Goal: Communication & Community: Answer question/provide support

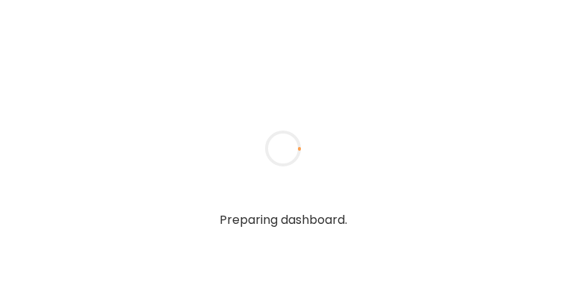
type input "*******"
type input "**********"
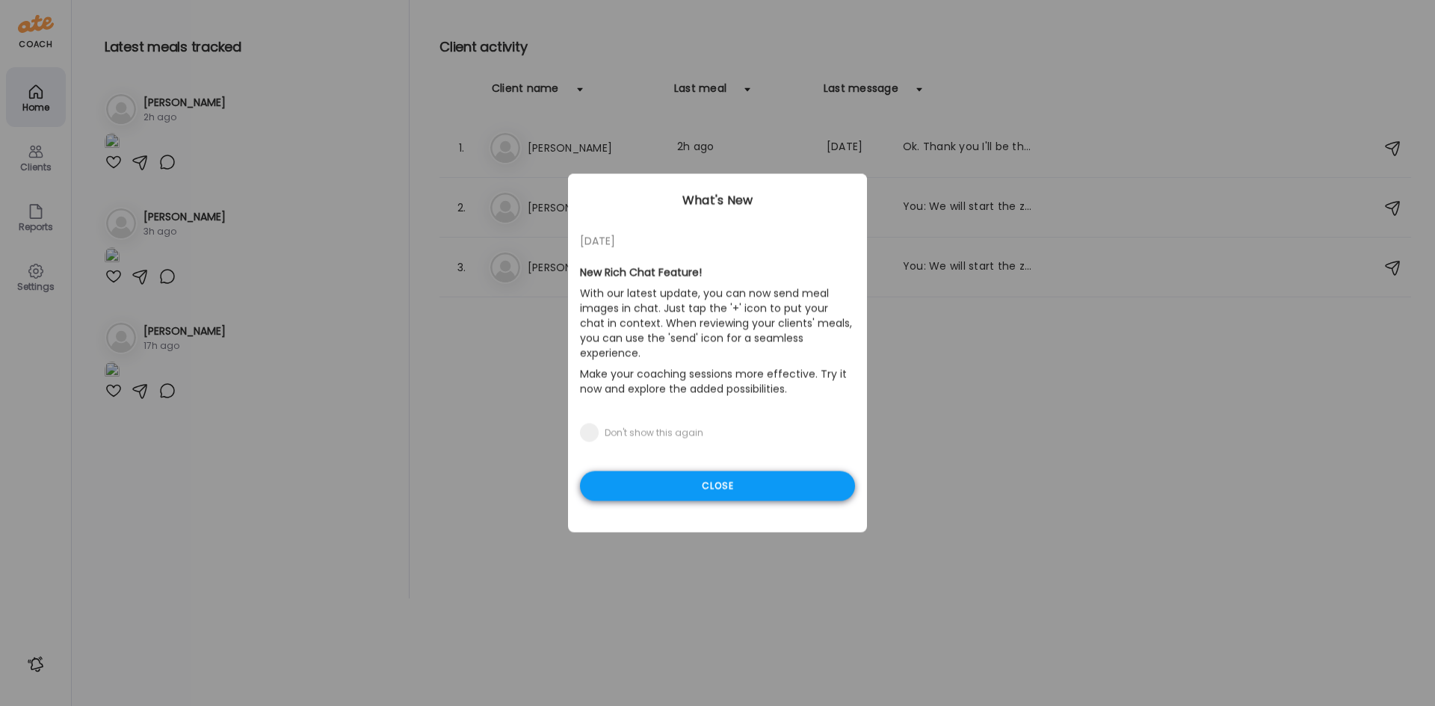
click at [566, 297] on div "Close" at bounding box center [717, 487] width 275 height 30
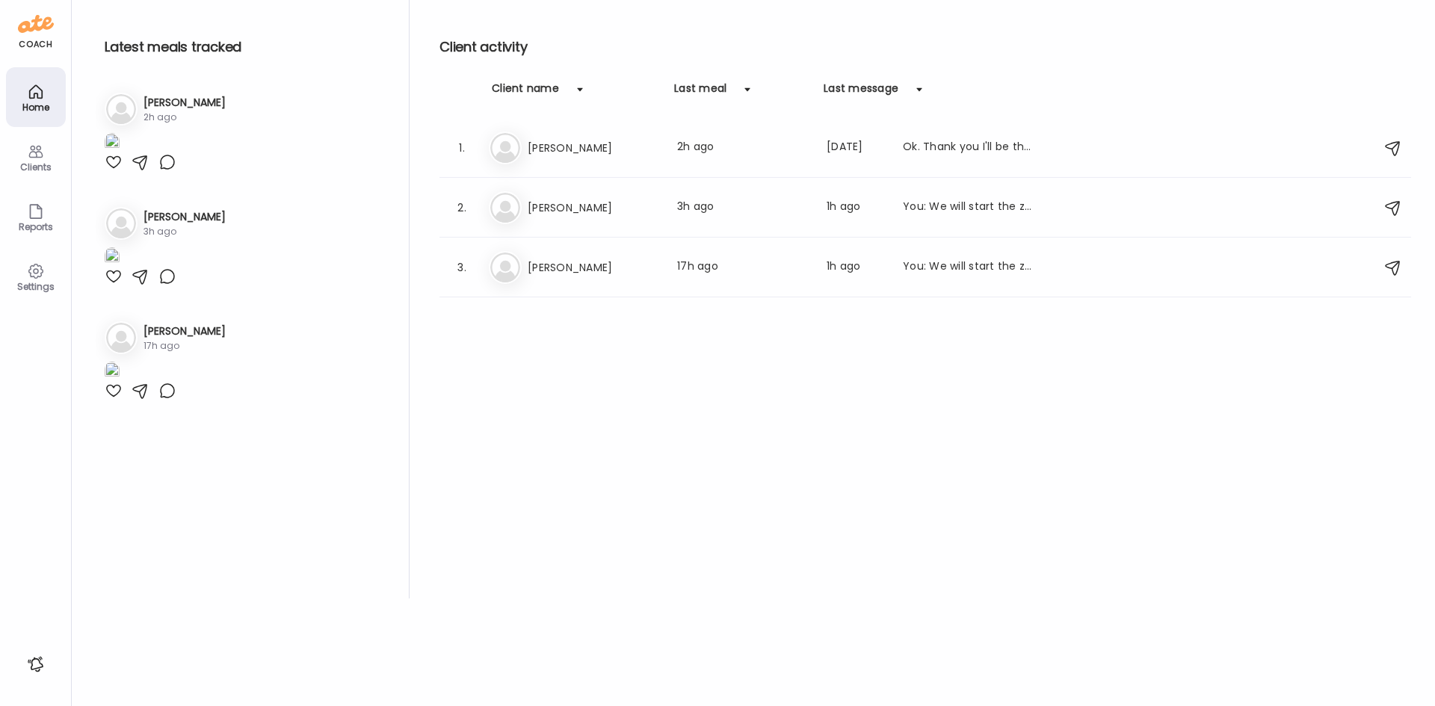
scroll to position [453, 0]
click at [566, 261] on h3 "[PERSON_NAME]" at bounding box center [594, 268] width 132 height 18
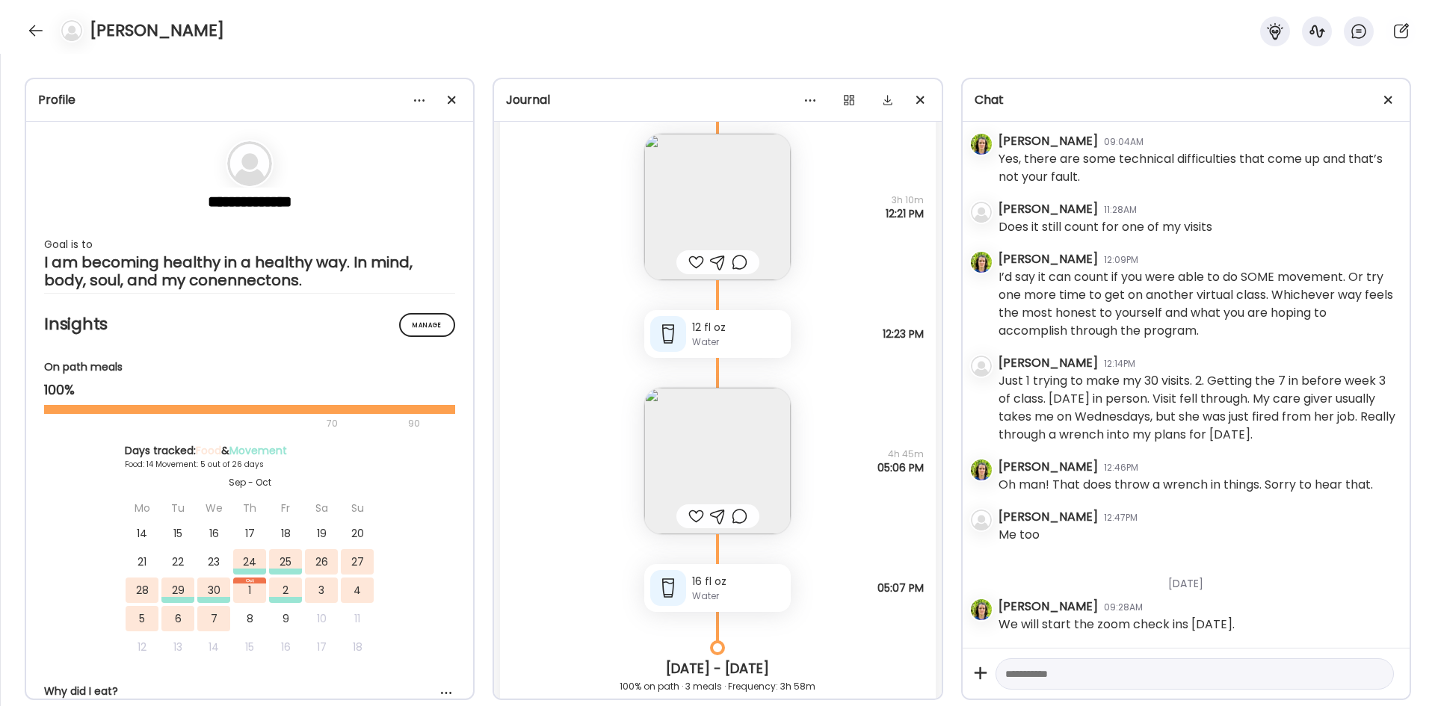
scroll to position [12148, 0]
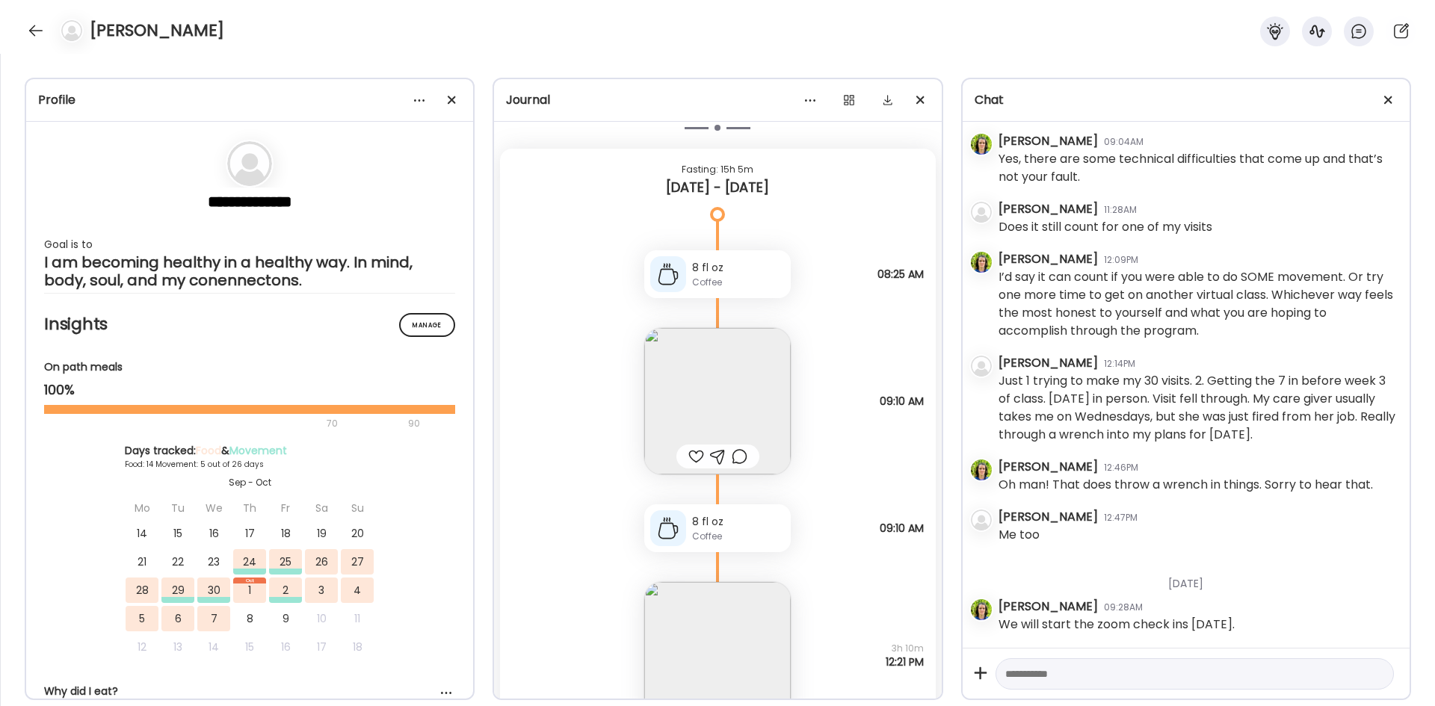
click at [41, 32] on div at bounding box center [36, 31] width 24 height 24
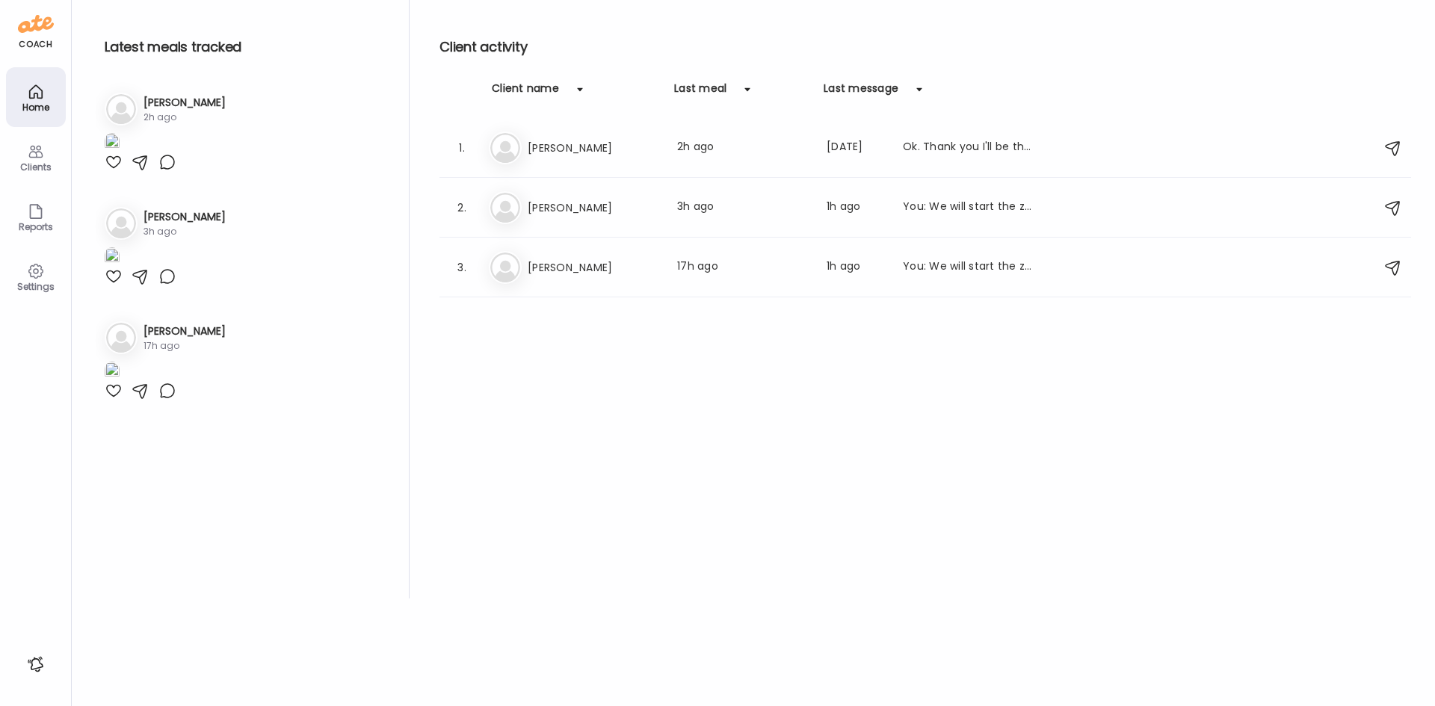
scroll to position [453, 0]
click at [539, 152] on h3 "[PERSON_NAME]" at bounding box center [594, 148] width 132 height 18
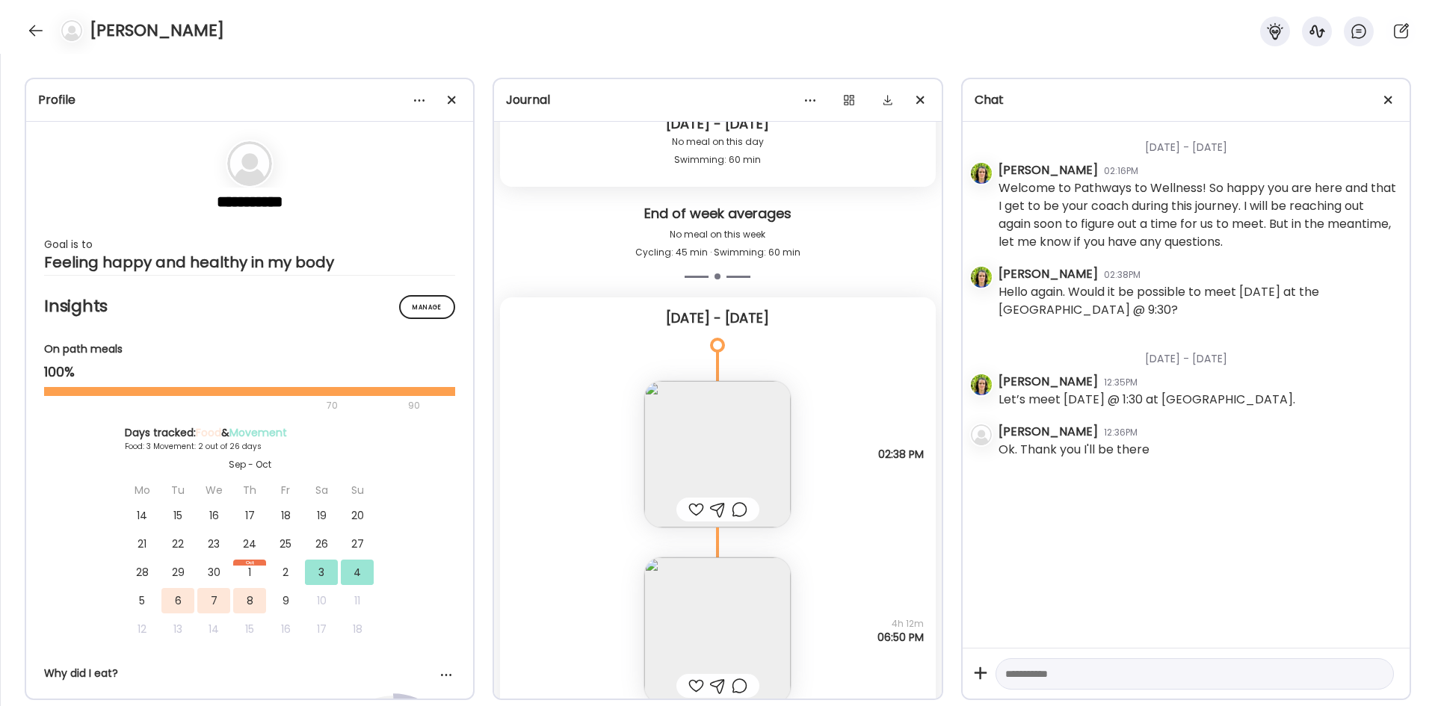
scroll to position [308, 0]
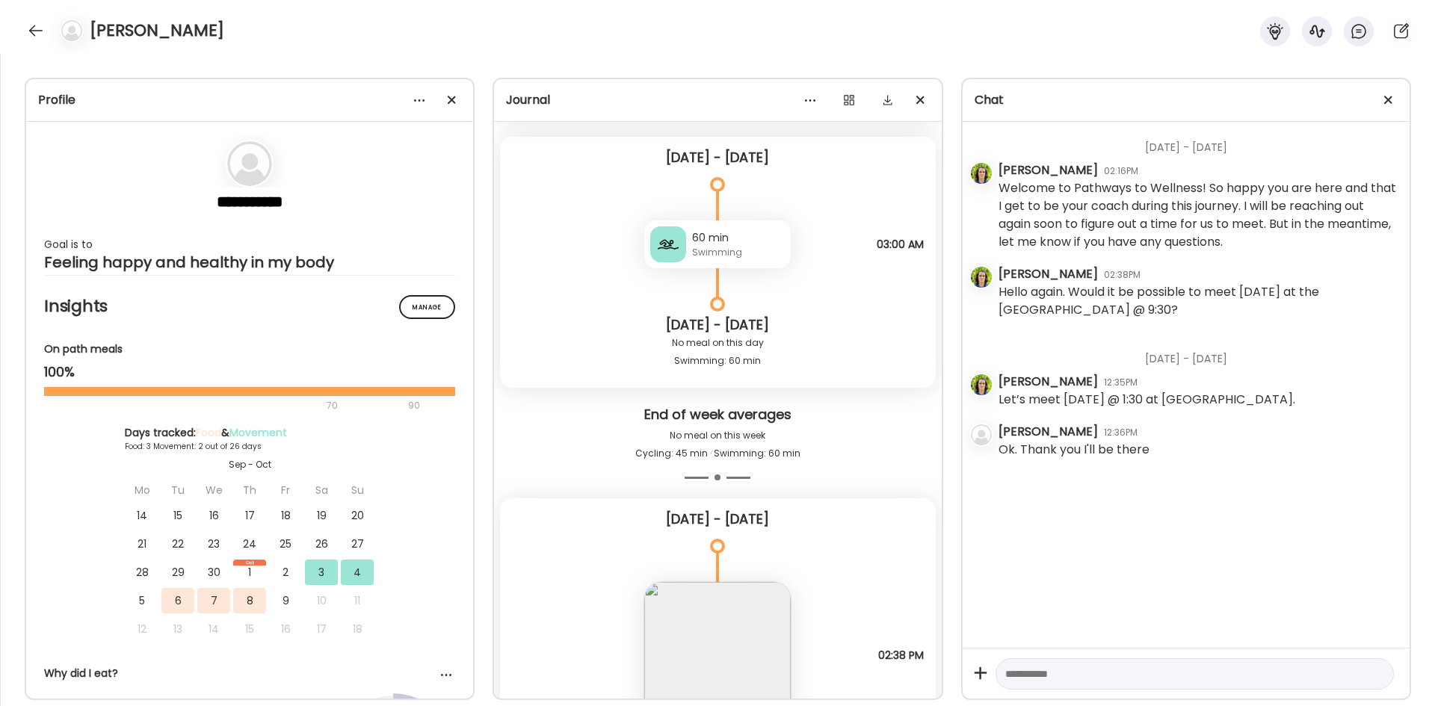
click at [566, 297] on textarea at bounding box center [1181, 674] width 352 height 18
click at [566, 297] on textarea "**********" at bounding box center [1181, 674] width 352 height 18
type textarea "**********"
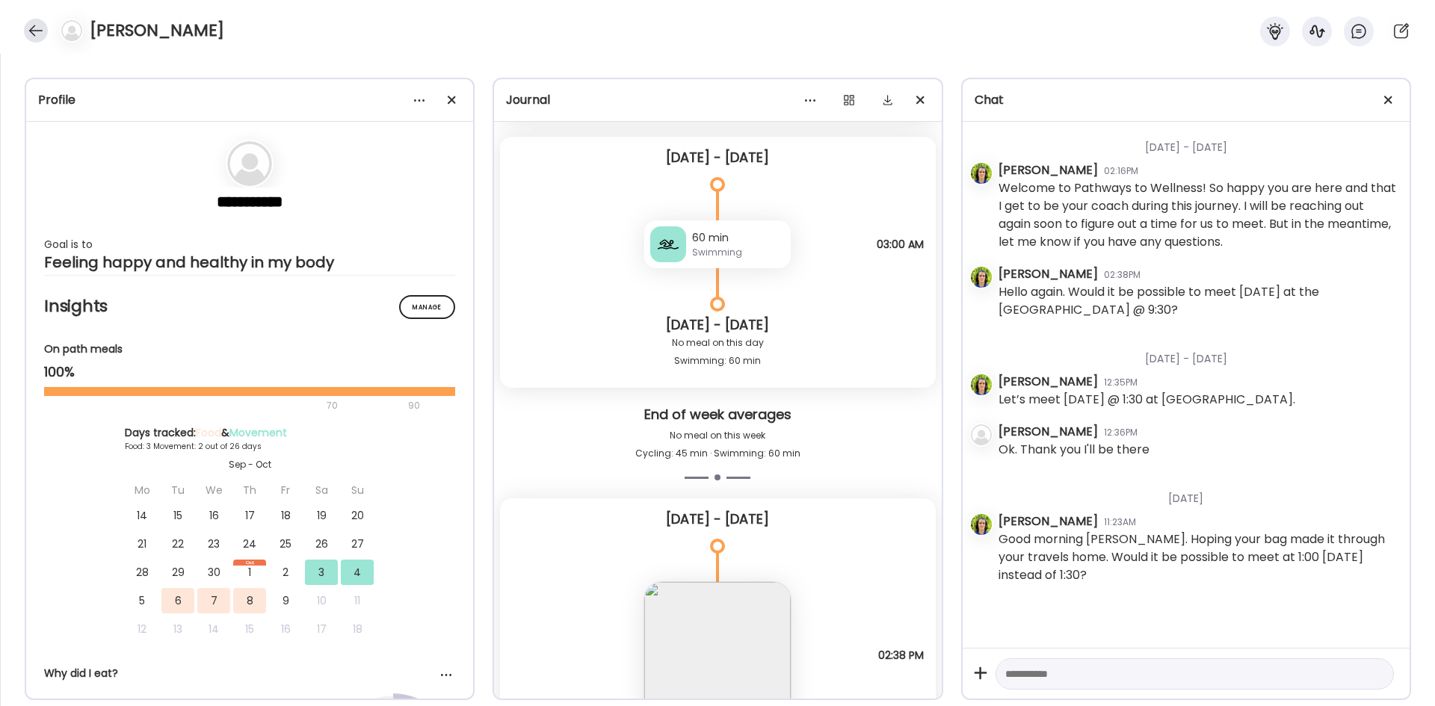
click at [37, 24] on div at bounding box center [36, 31] width 24 height 24
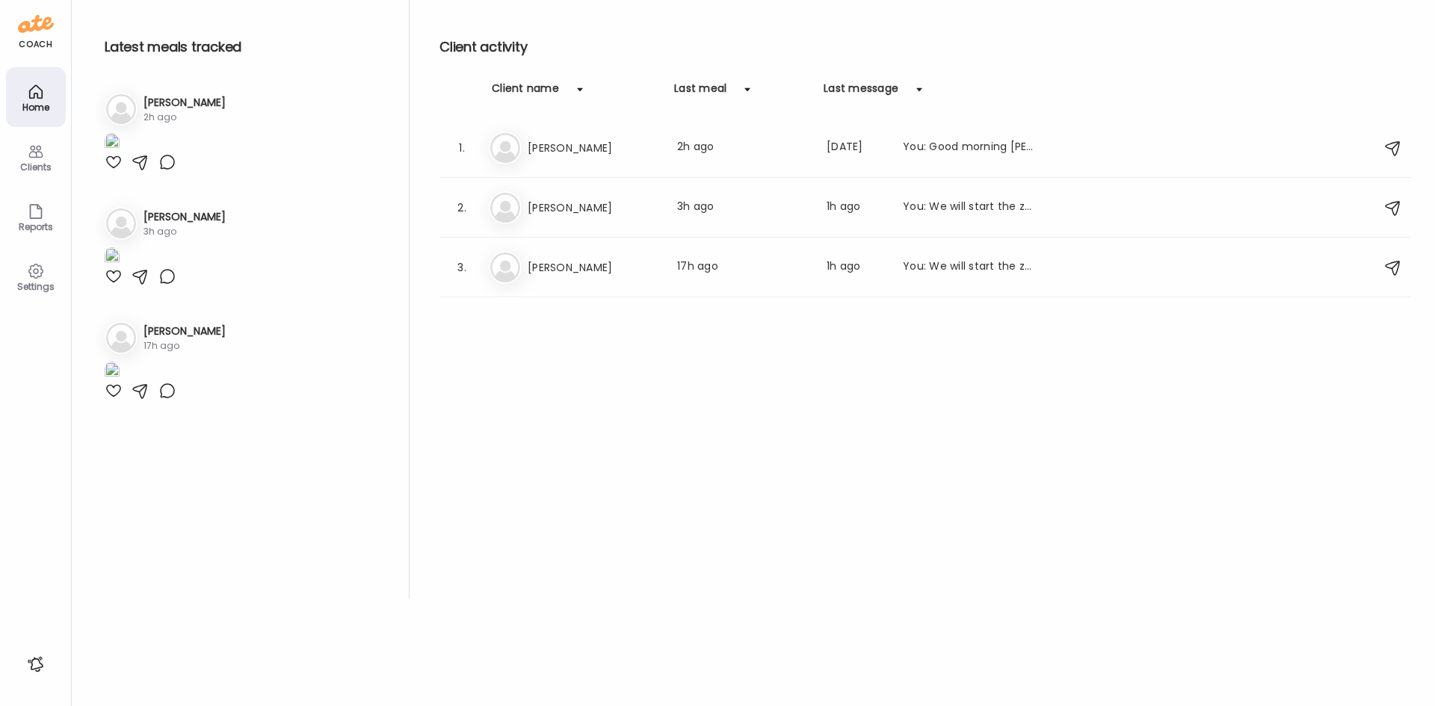
scroll to position [453, 0]
click at [566, 270] on h3 "[PERSON_NAME]" at bounding box center [594, 268] width 132 height 18
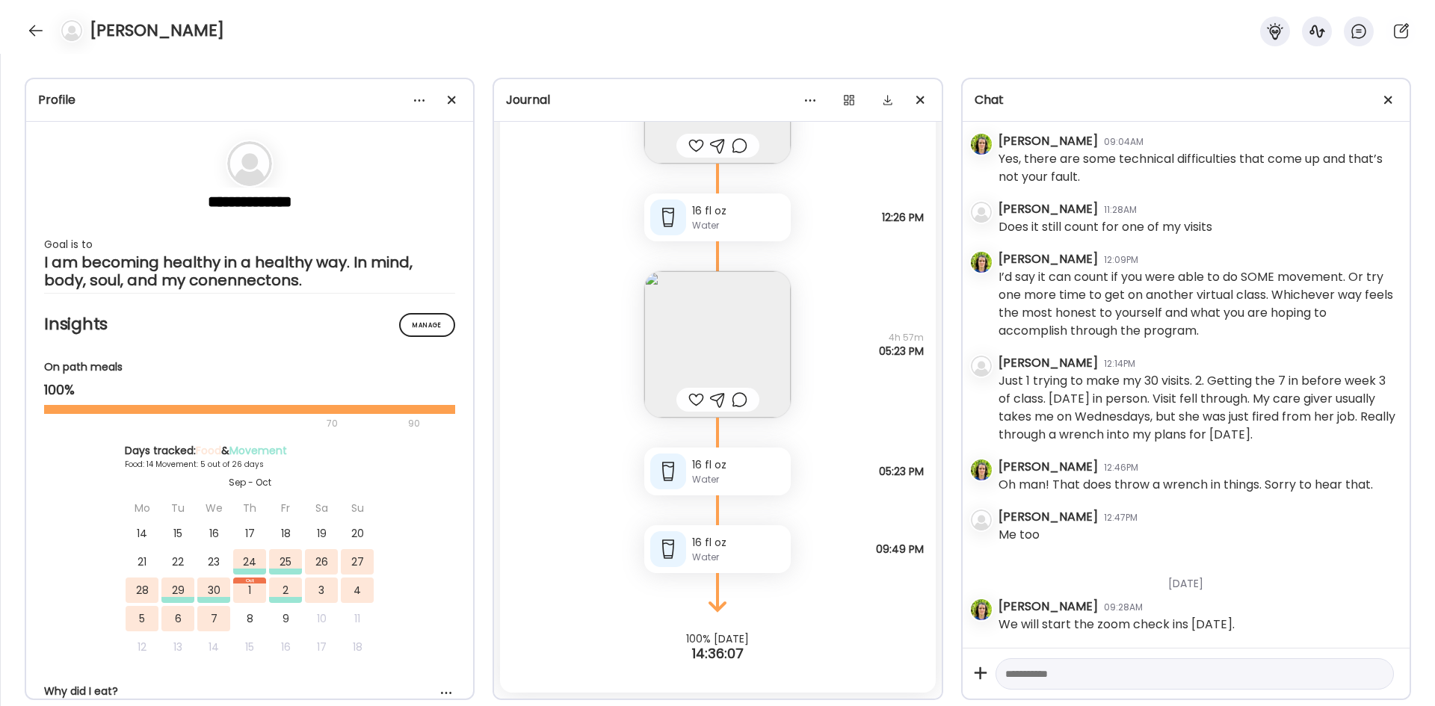
scroll to position [2432, 0]
click at [566, 25] on icon at bounding box center [1401, 30] width 15 height 15
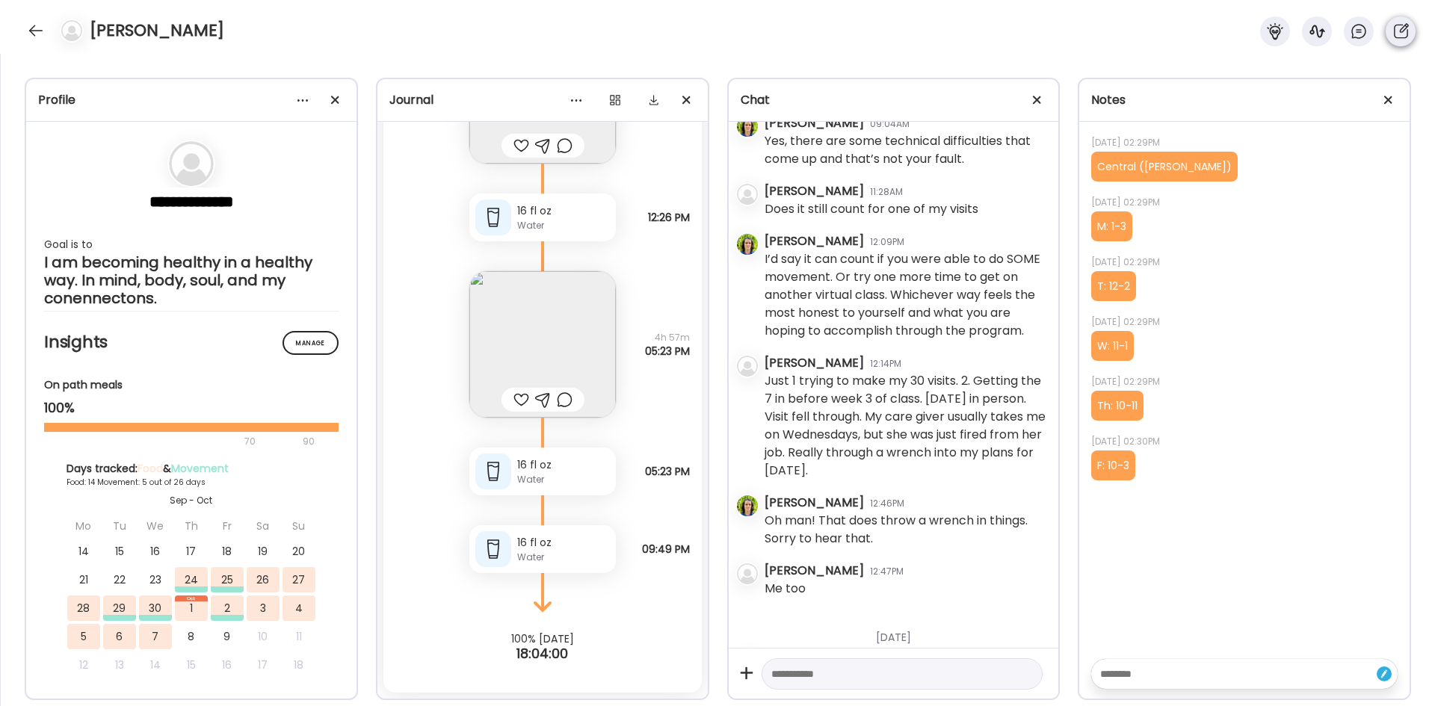
scroll to position [2719, 0]
click at [566, 297] on textarea at bounding box center [1231, 674] width 262 height 18
type textarea "**********"
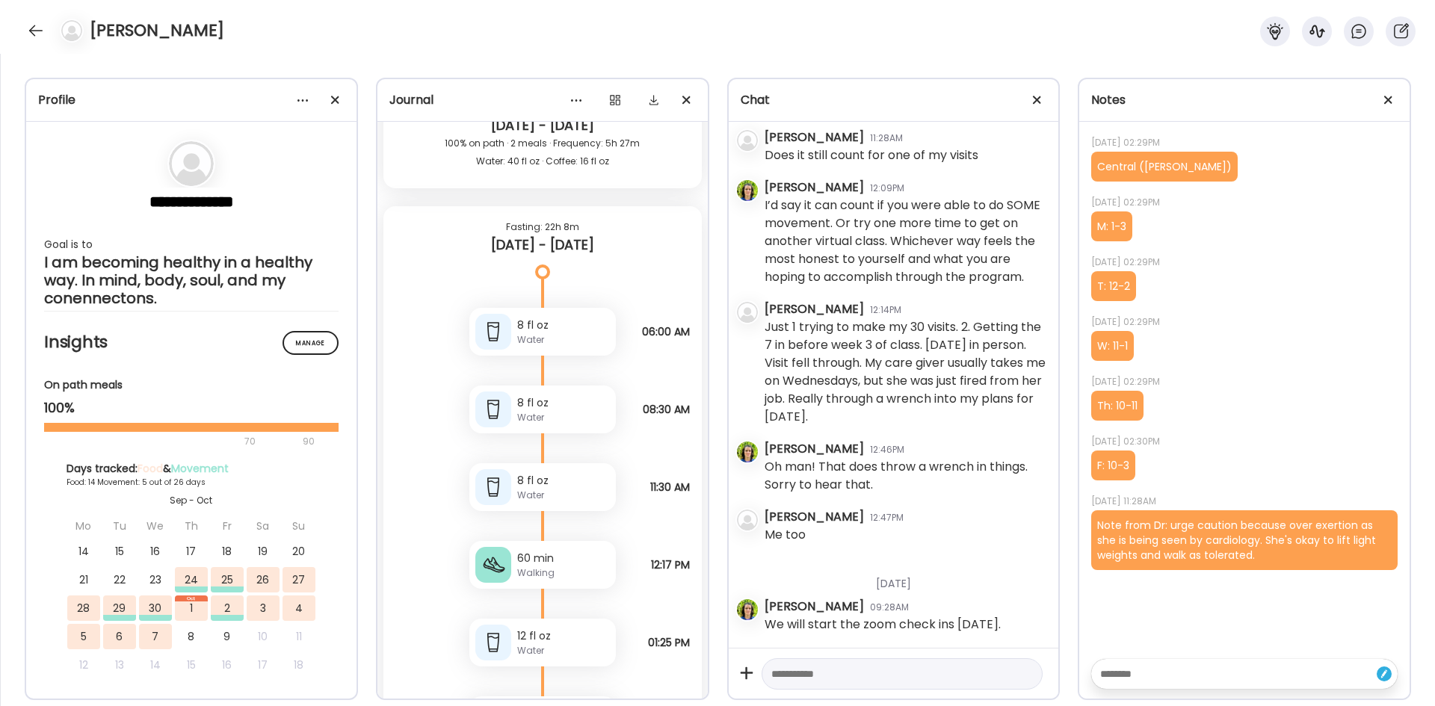
scroll to position [8147, 0]
click at [551, 297] on div "60 min Walking" at bounding box center [542, 566] width 146 height 48
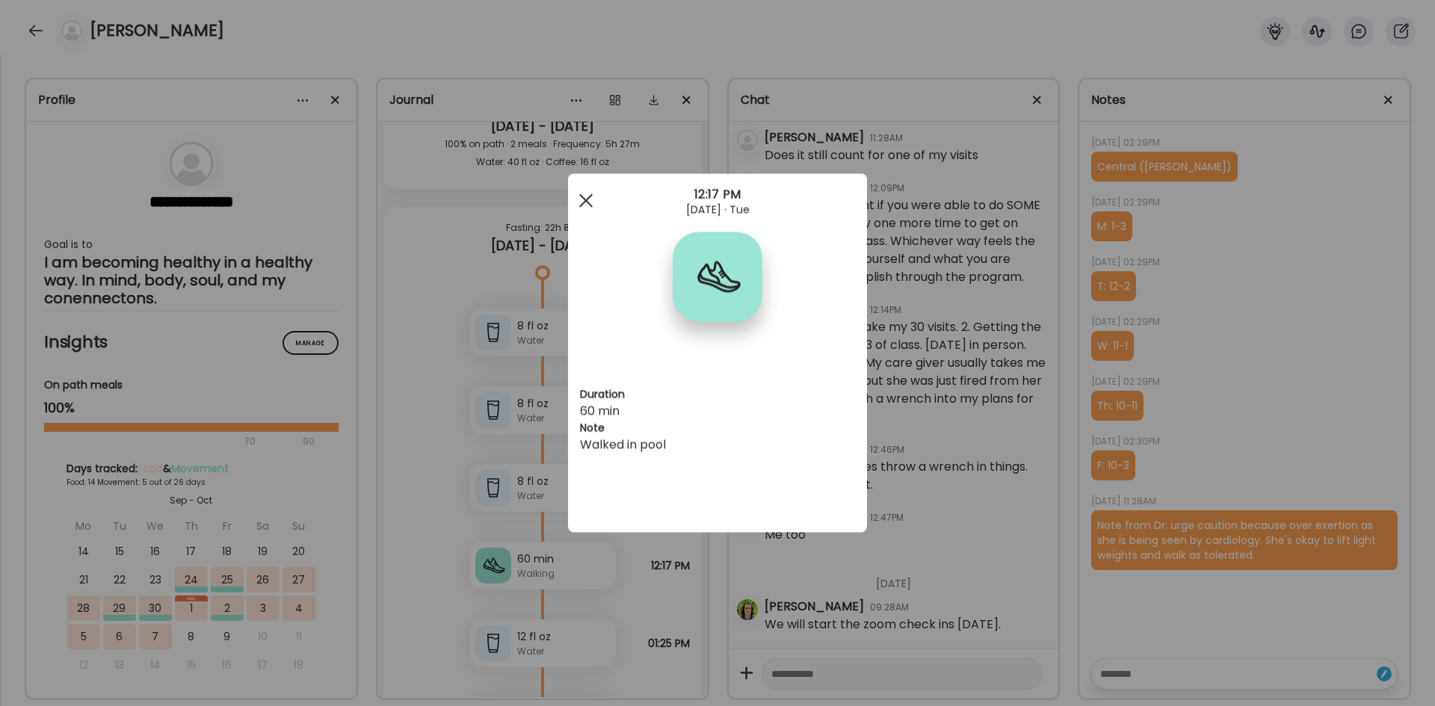
click at [566, 203] on span at bounding box center [585, 200] width 13 height 13
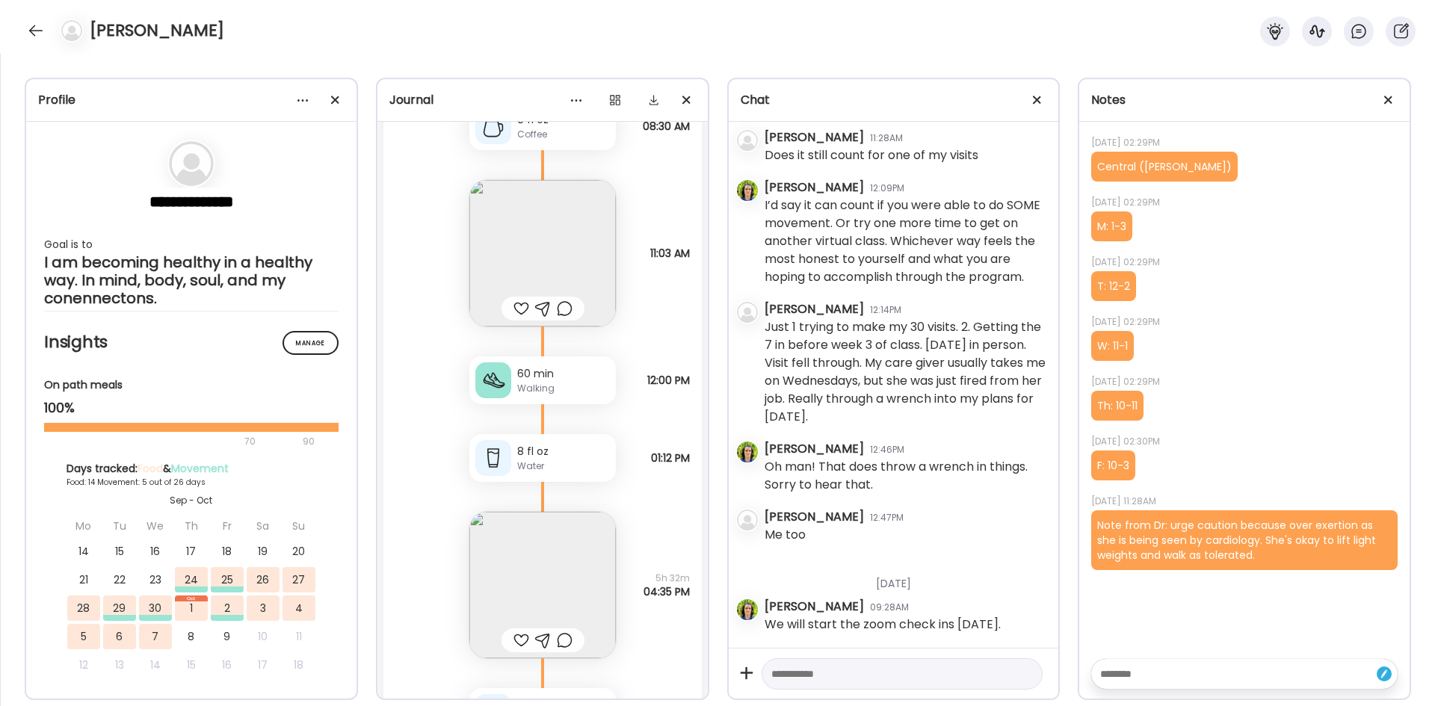
scroll to position [9642, 0]
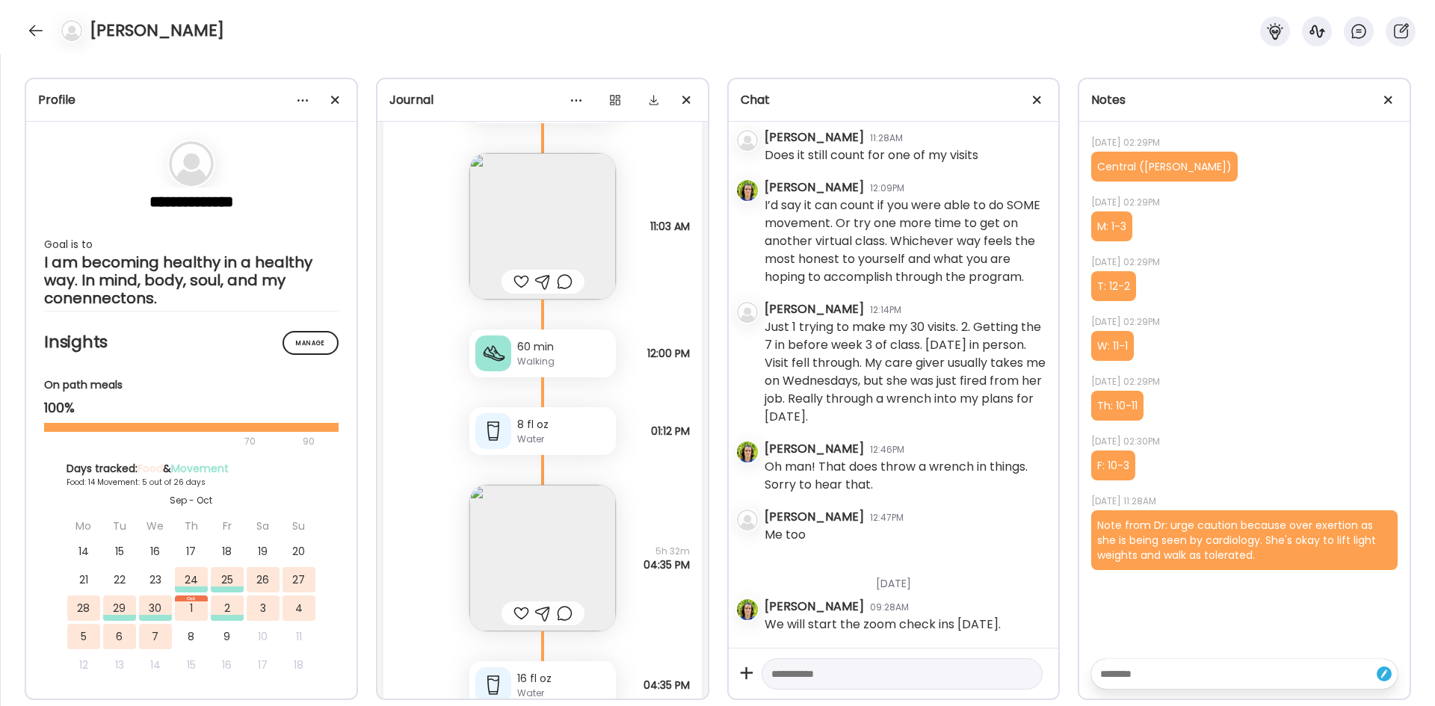
click at [557, 297] on div "60 min" at bounding box center [563, 347] width 93 height 16
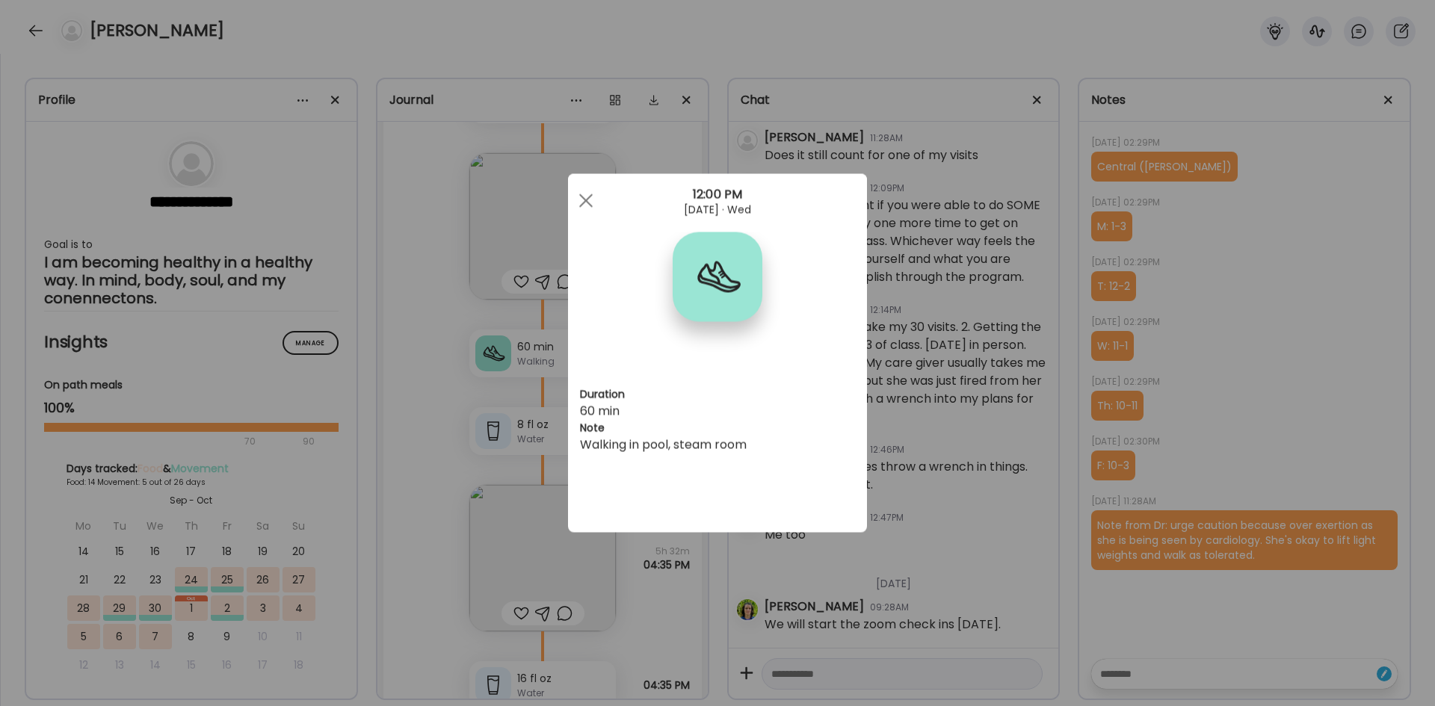
click at [566, 204] on span at bounding box center [585, 200] width 13 height 13
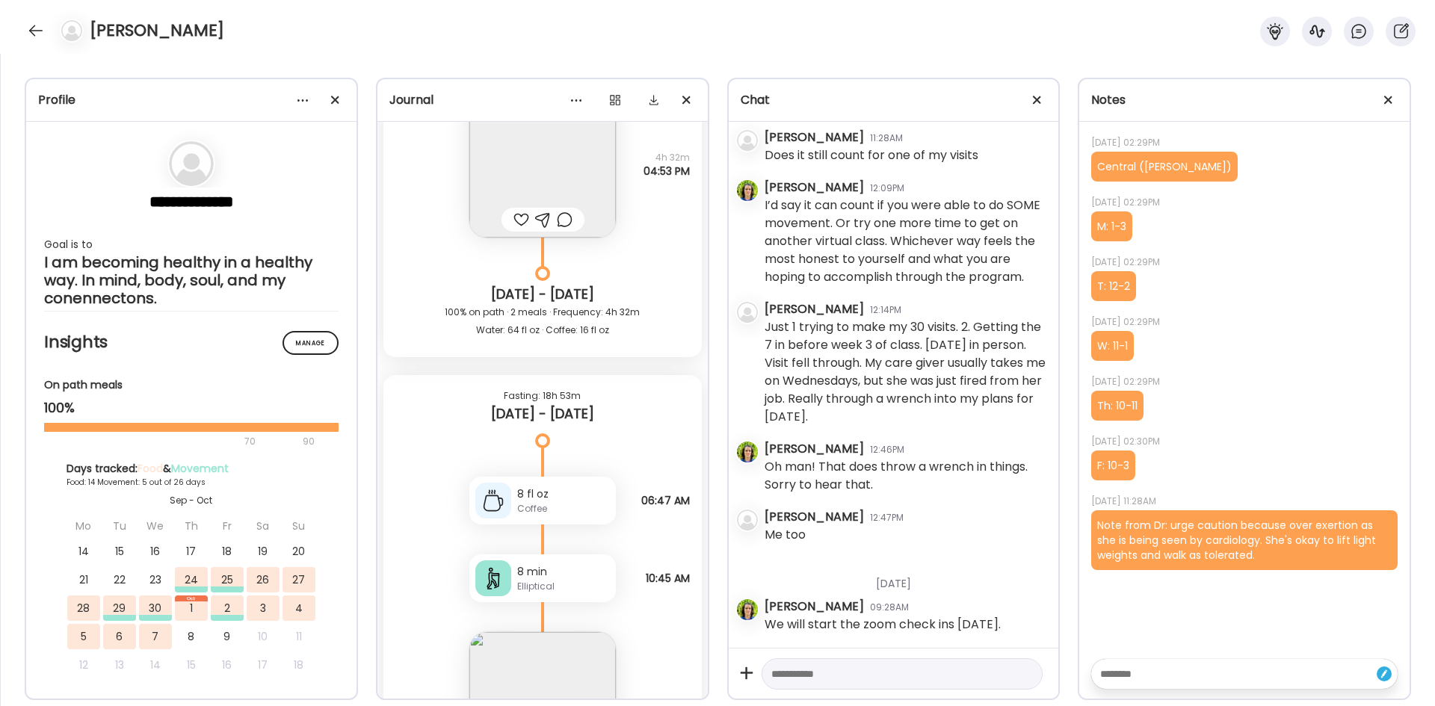
scroll to position [11211, 0]
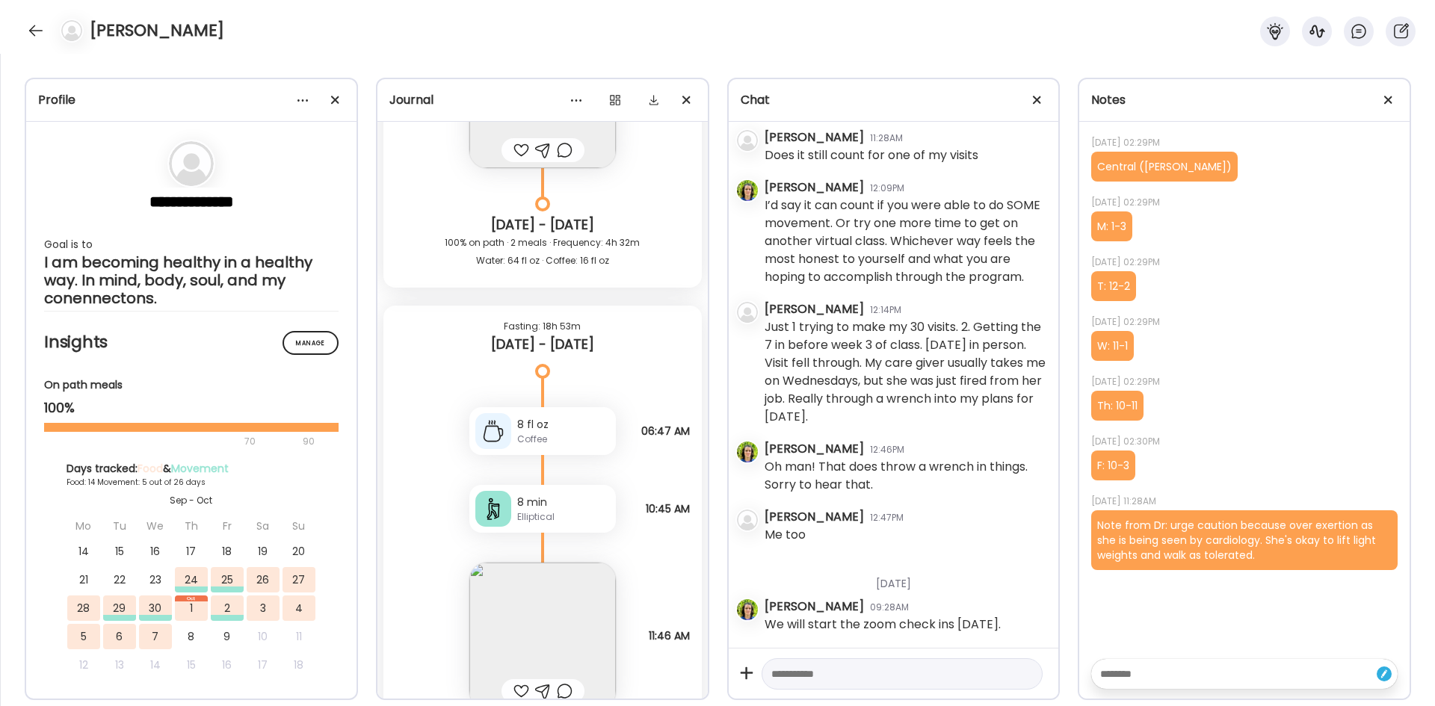
click at [563, 297] on div "8 min" at bounding box center [563, 503] width 93 height 16
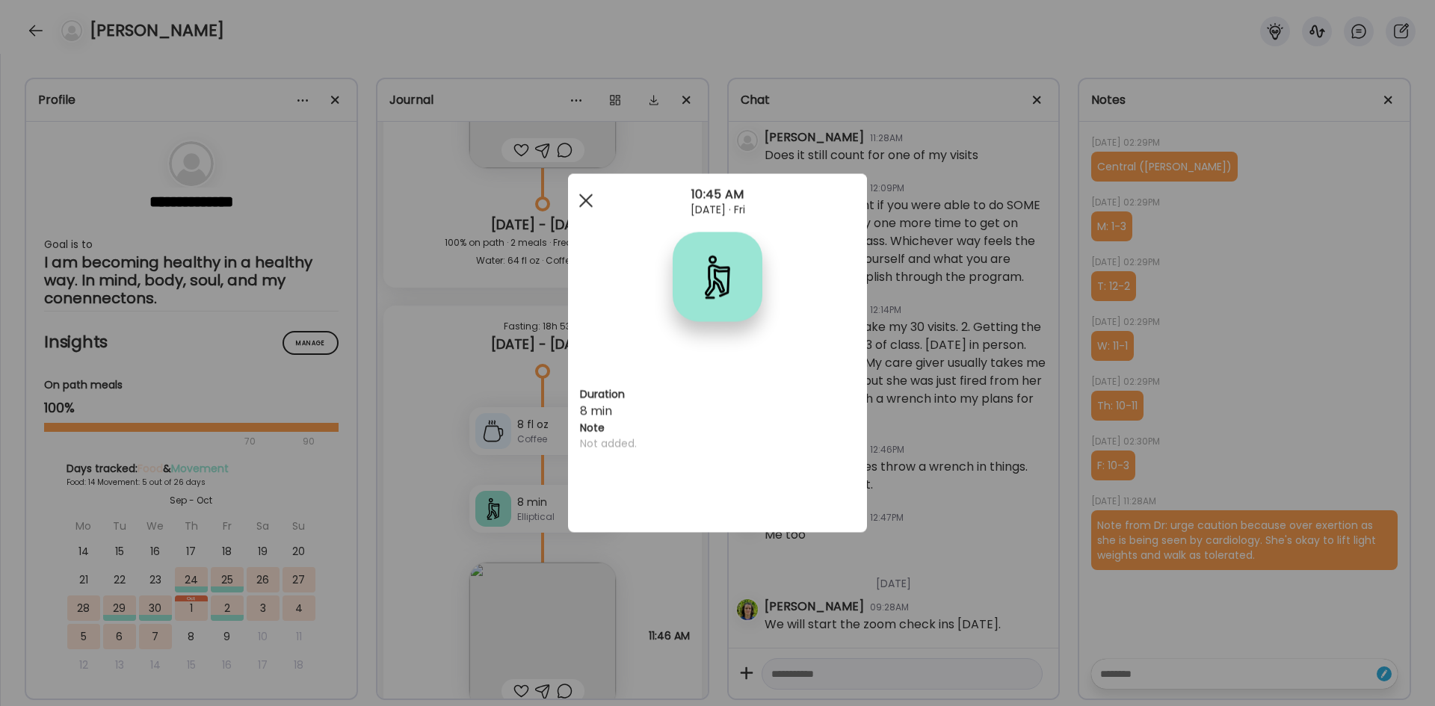
click at [566, 202] on div at bounding box center [586, 201] width 30 height 30
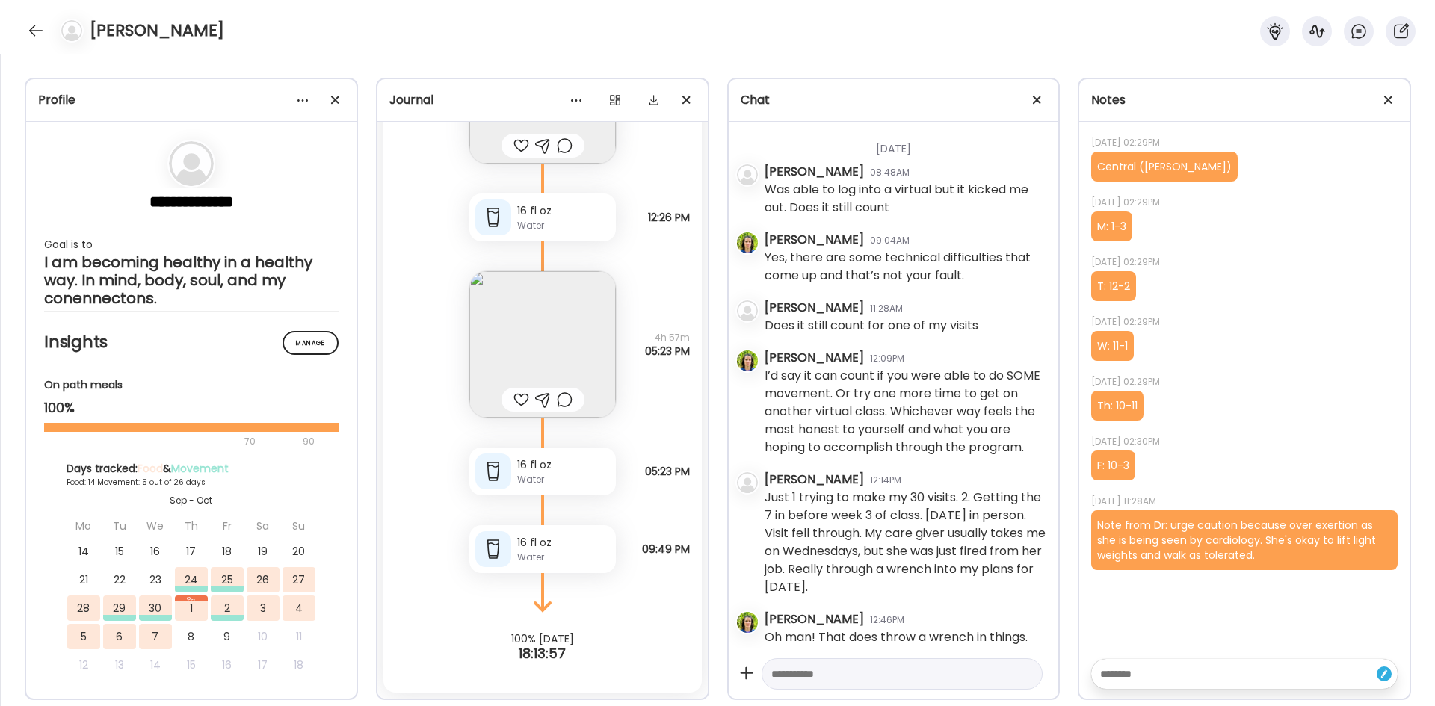
scroll to position [2453, 0]
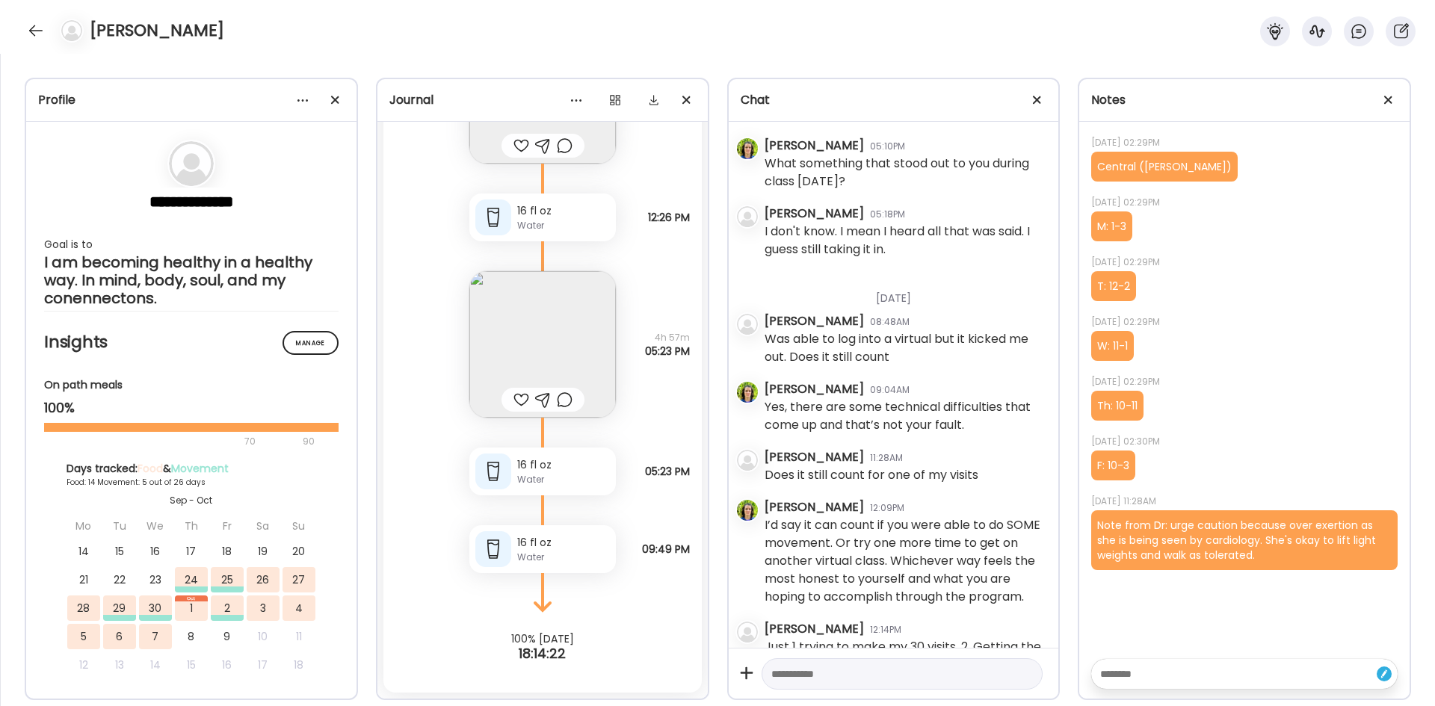
drag, startPoint x: 870, startPoint y: 671, endPoint x: 928, endPoint y: 670, distance: 58.3
click at [566, 297] on textarea at bounding box center [888, 674] width 235 height 18
type textarea "*"
type textarea "**********"
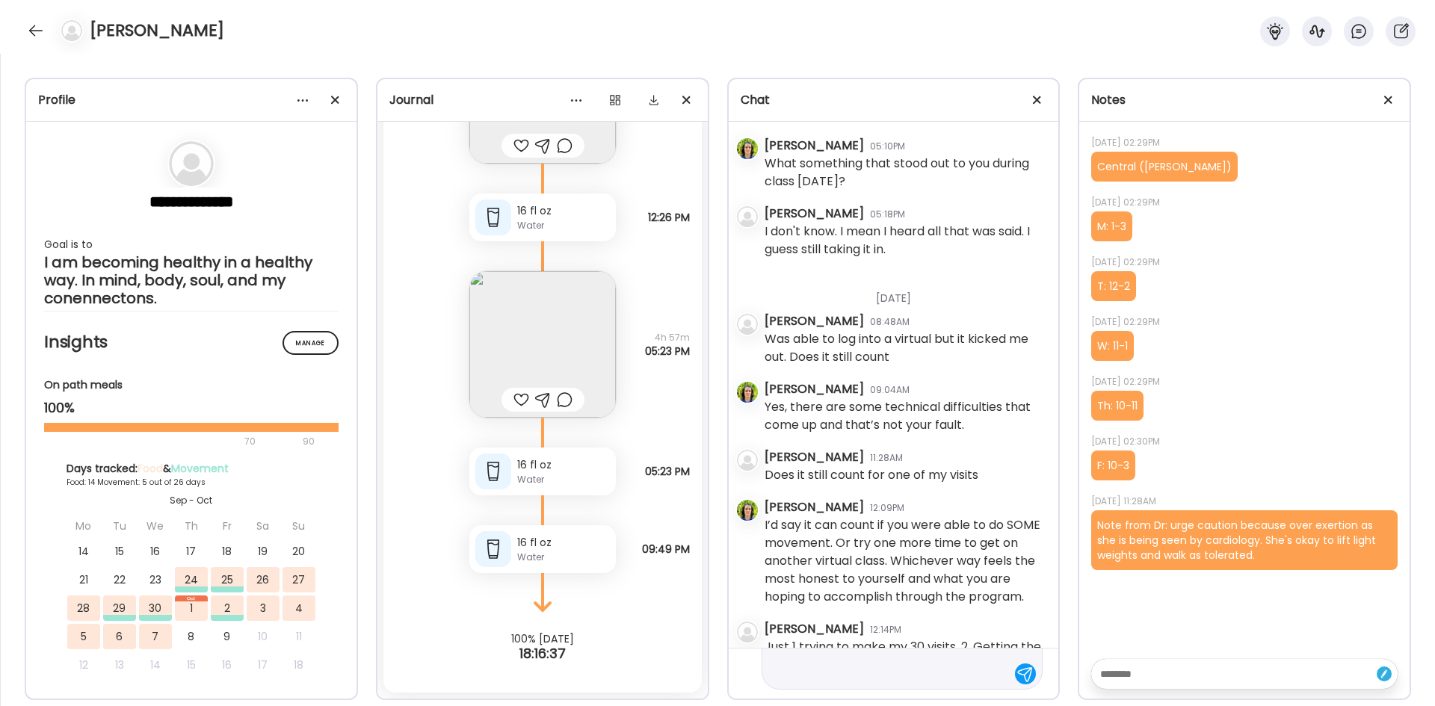
click at [566, 297] on div at bounding box center [1025, 674] width 21 height 21
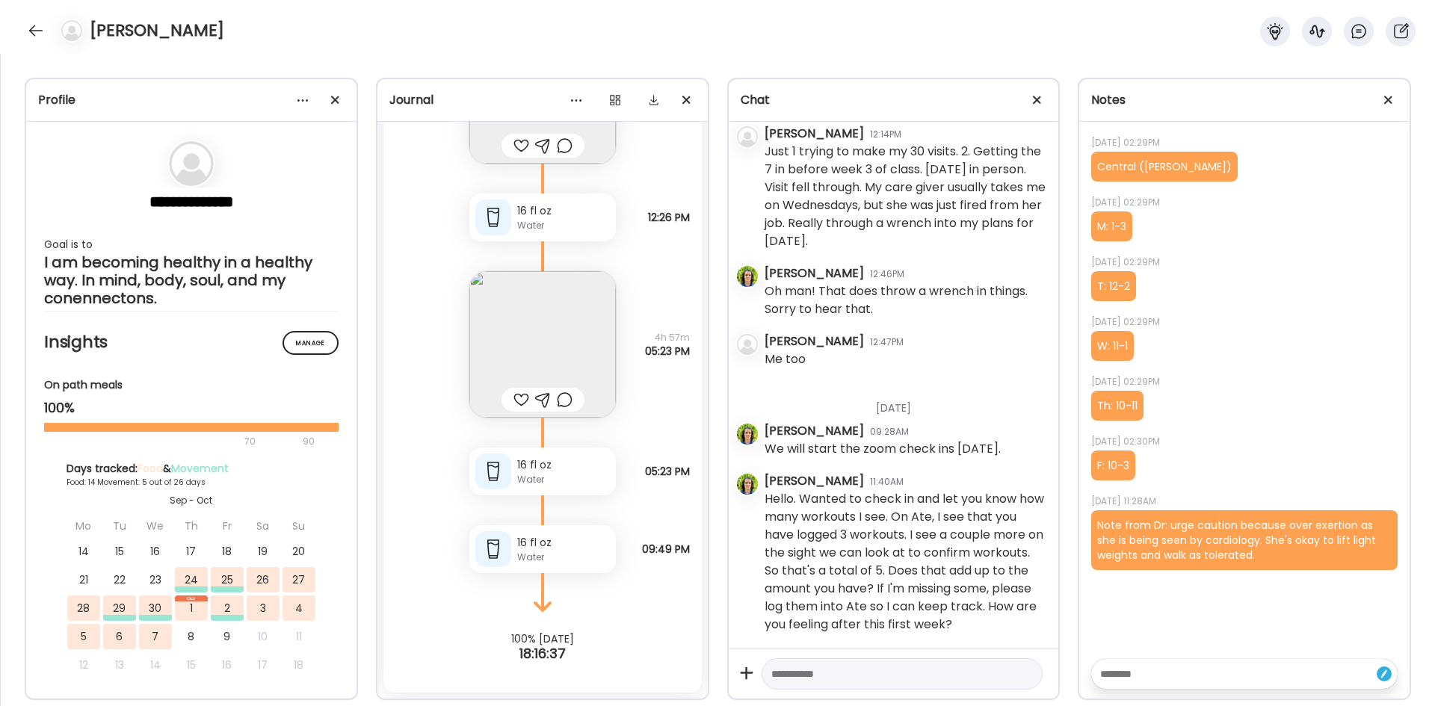
scroll to position [3020, 0]
click at [32, 24] on div at bounding box center [36, 31] width 24 height 24
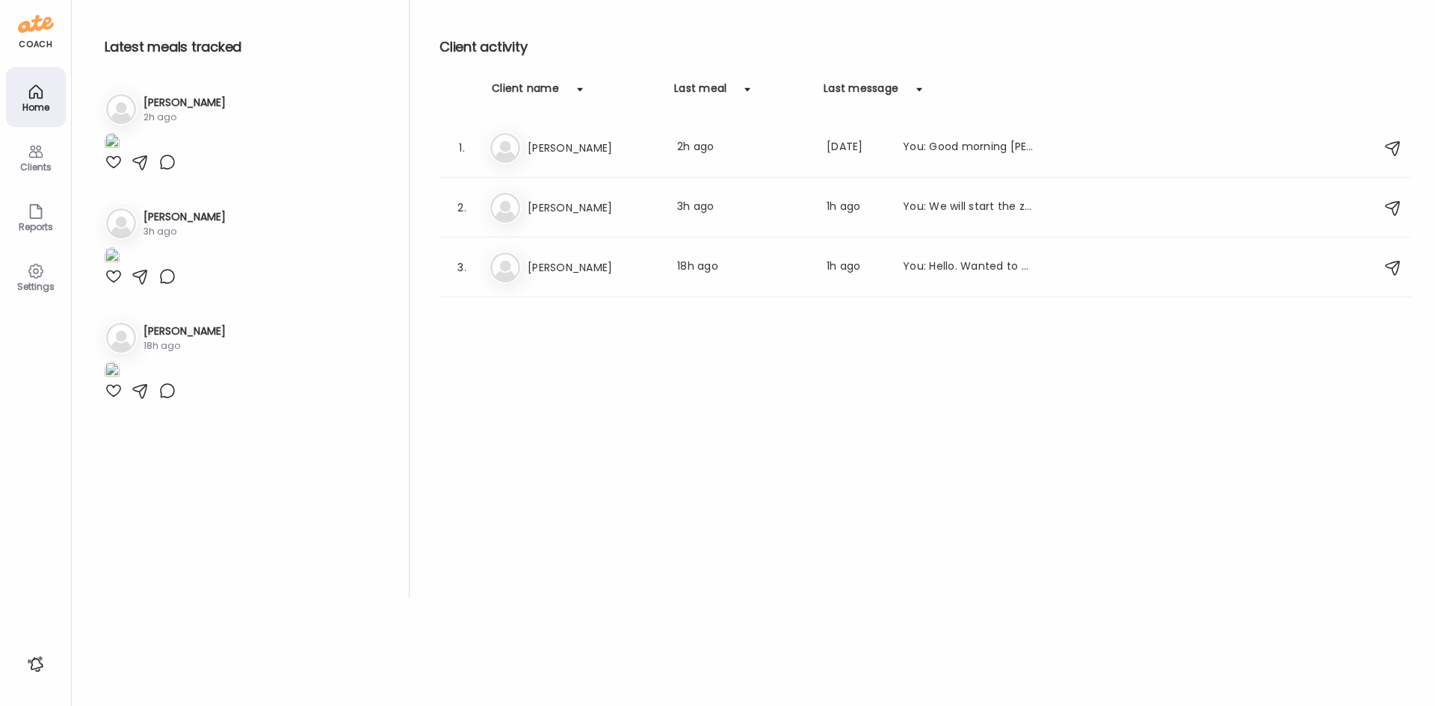
scroll to position [453, 0]
click at [566, 211] on h3 "[PERSON_NAME]" at bounding box center [594, 208] width 132 height 18
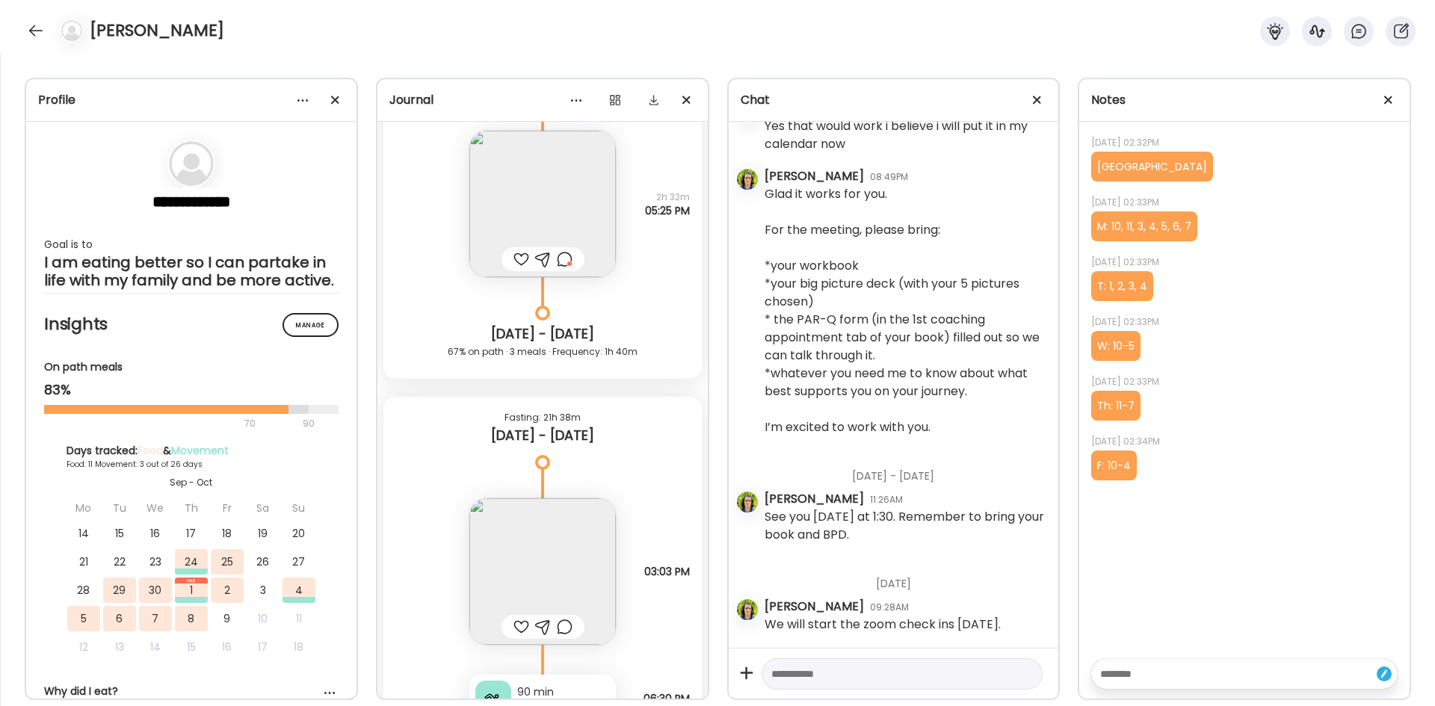
scroll to position [2466, 0]
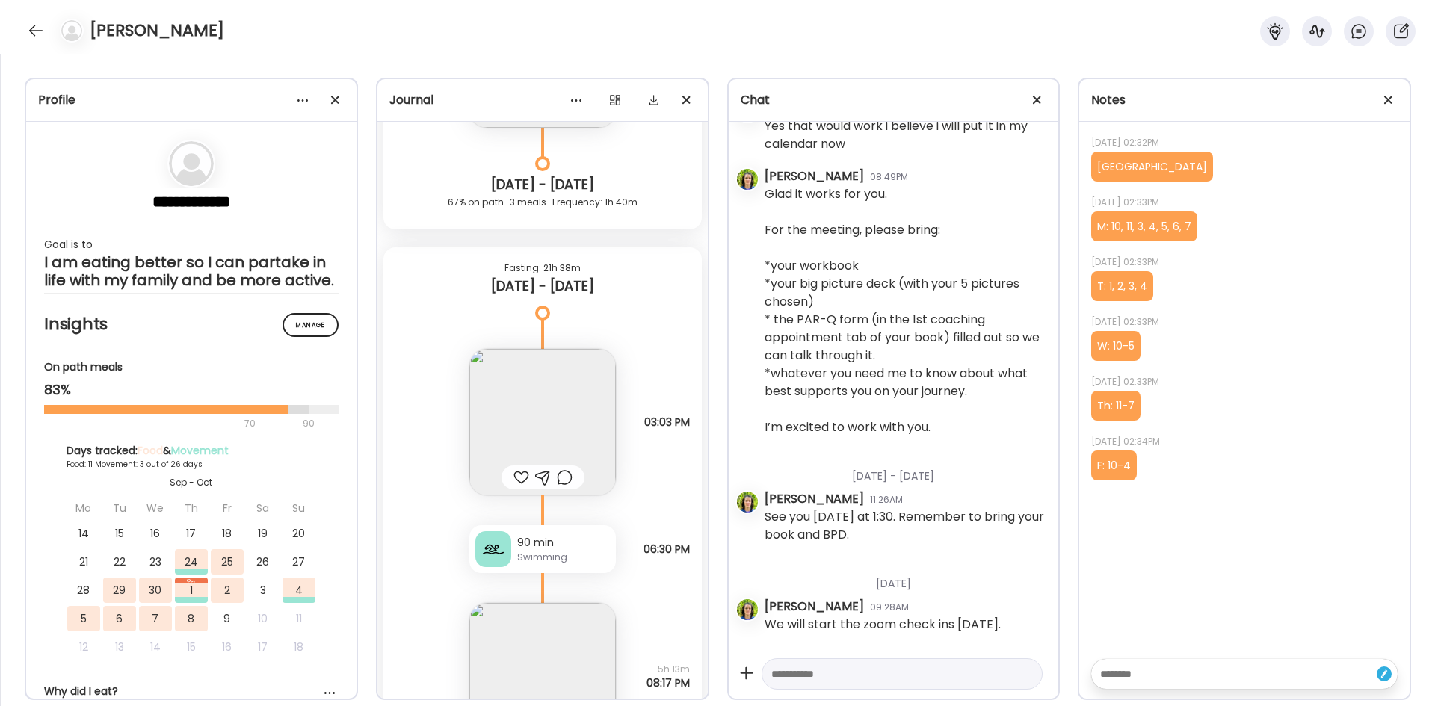
click at [547, 297] on div "Swimming" at bounding box center [563, 557] width 93 height 13
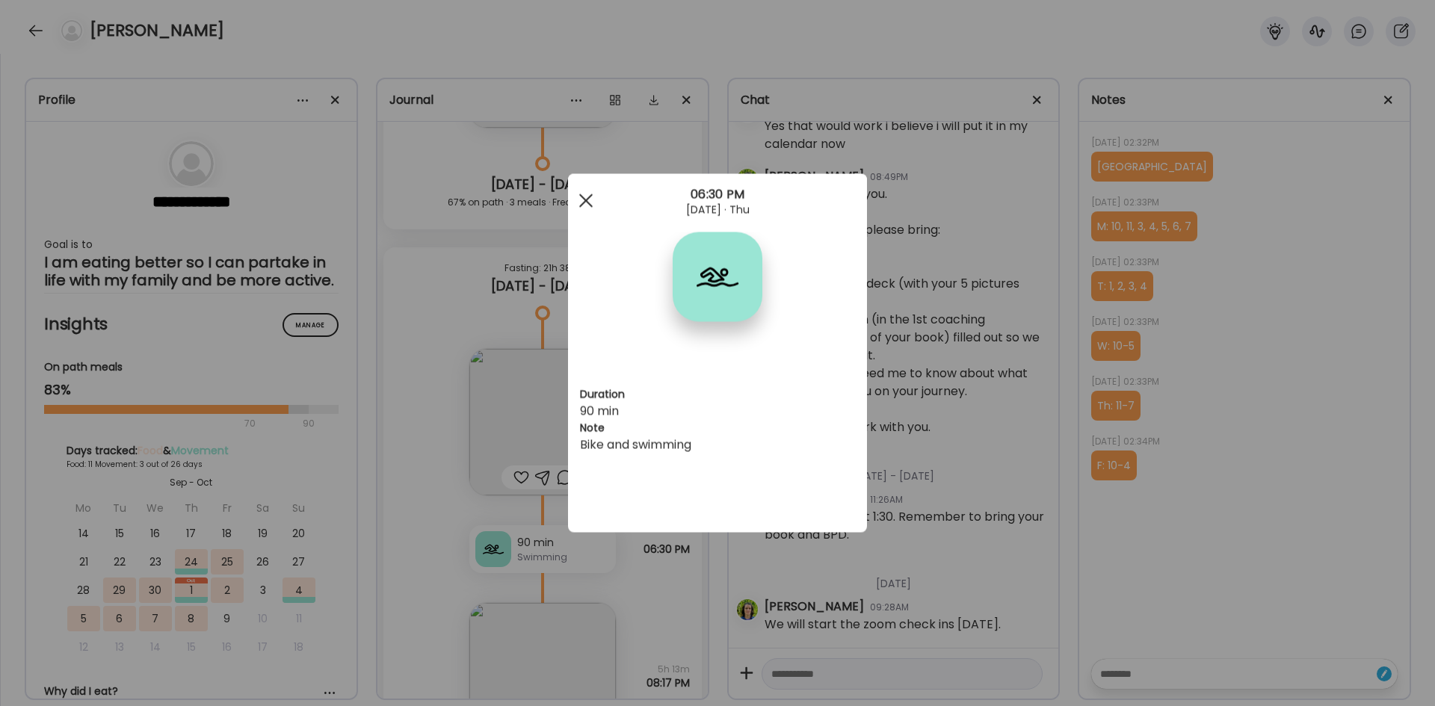
click at [566, 198] on div at bounding box center [586, 201] width 30 height 30
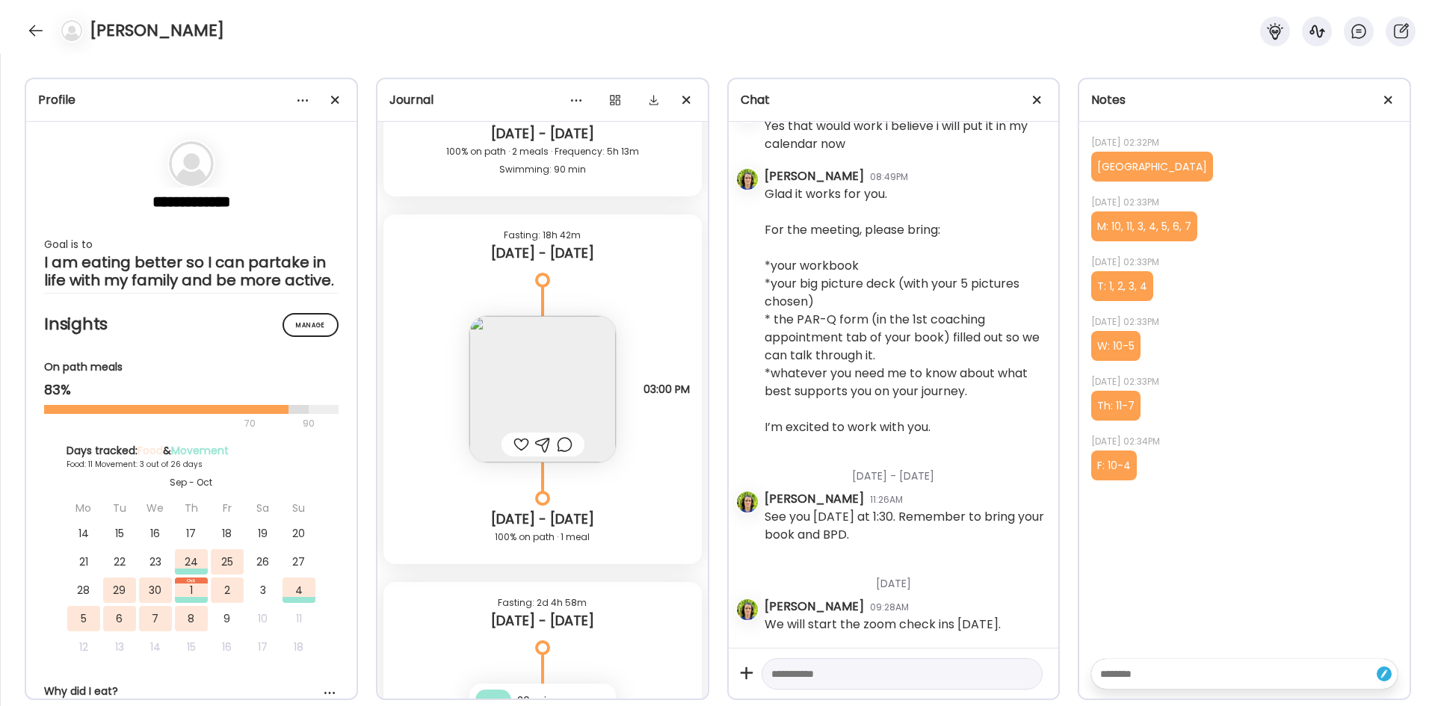
scroll to position [3363, 0]
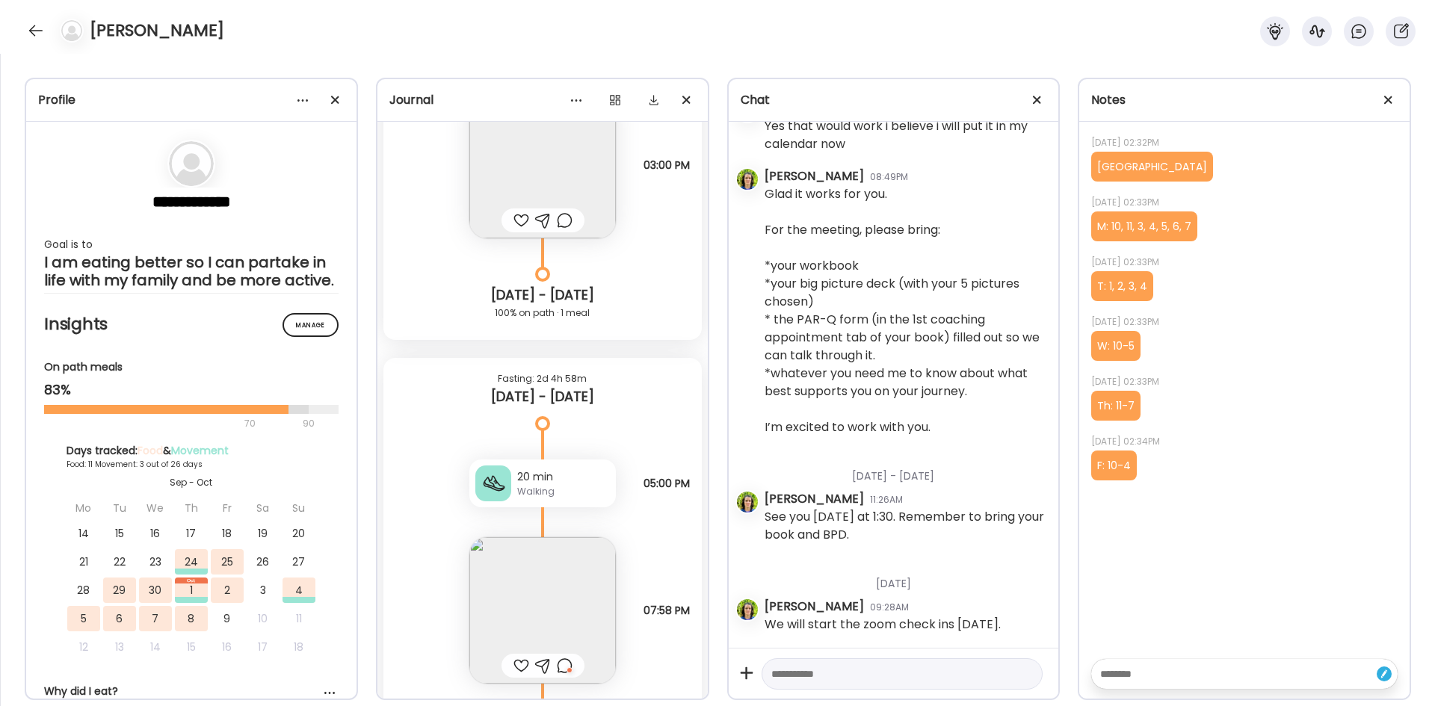
click at [546, 297] on div "20 min" at bounding box center [563, 477] width 93 height 16
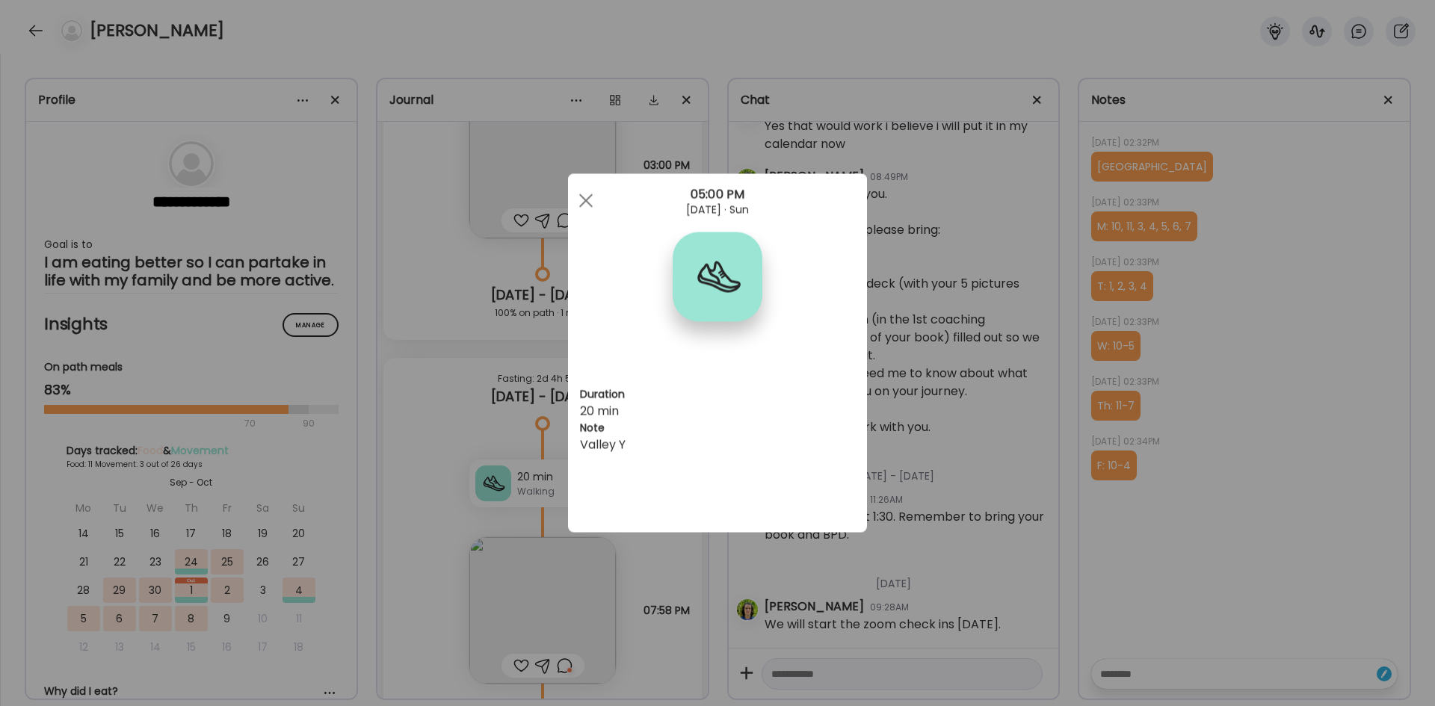
click at [566, 200] on div at bounding box center [586, 201] width 30 height 30
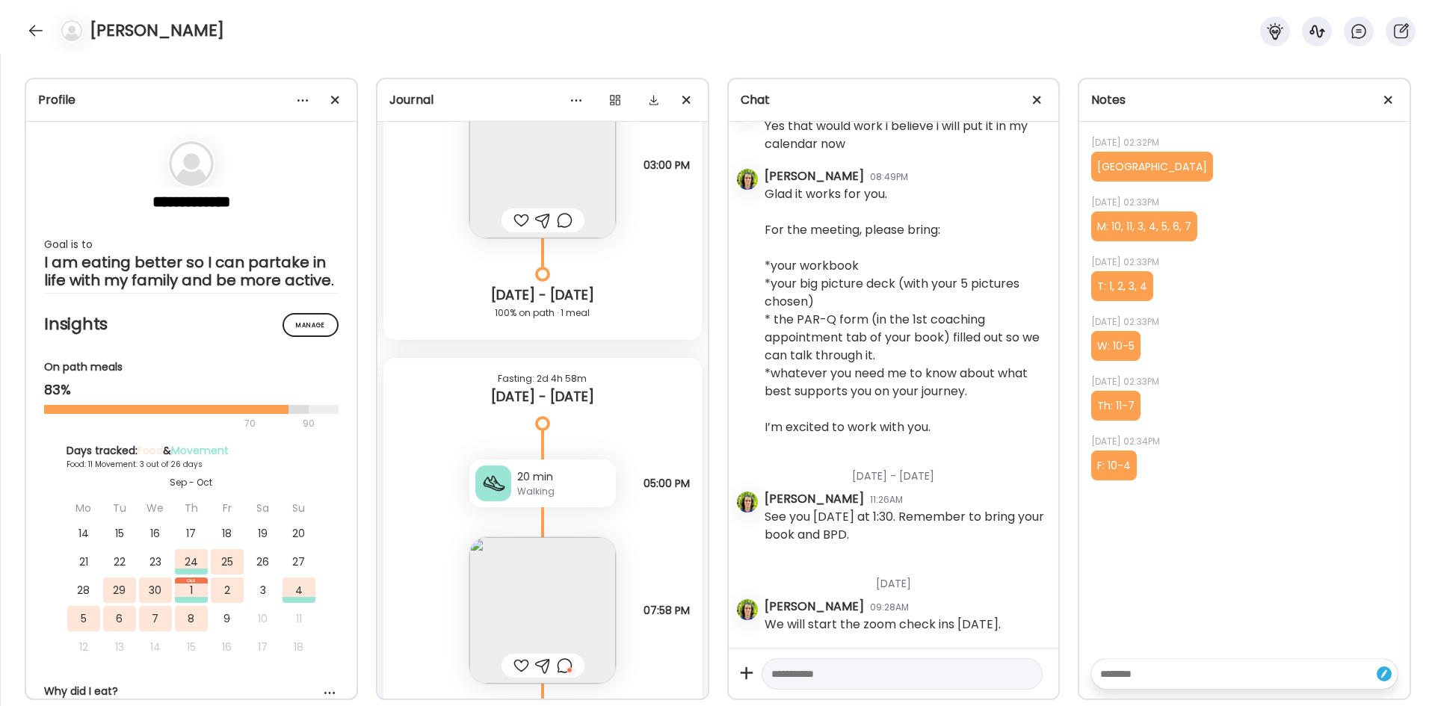
click at [566, 297] on textarea at bounding box center [888, 674] width 235 height 18
type textarea "**********"
click at [566, 297] on div at bounding box center [1025, 674] width 21 height 21
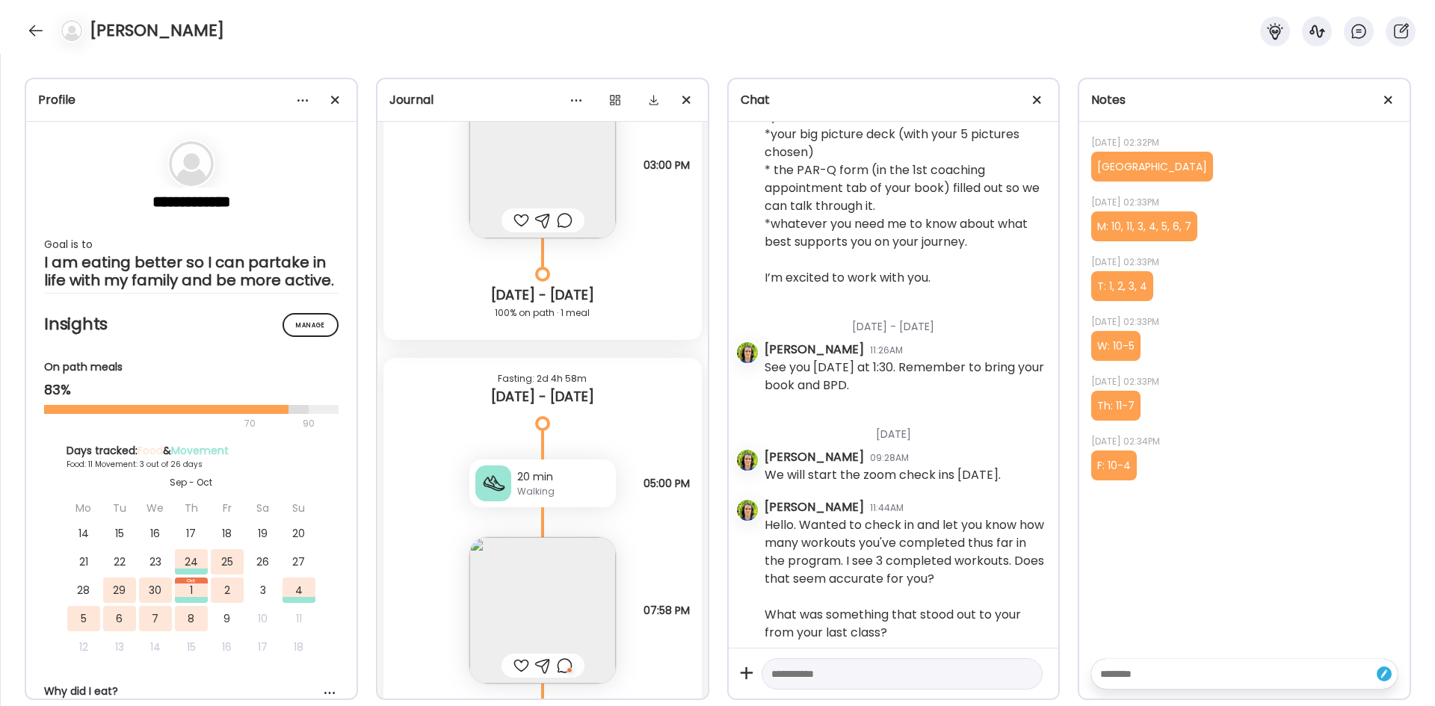
scroll to position [513, 0]
